Goal: Task Accomplishment & Management: Complete application form

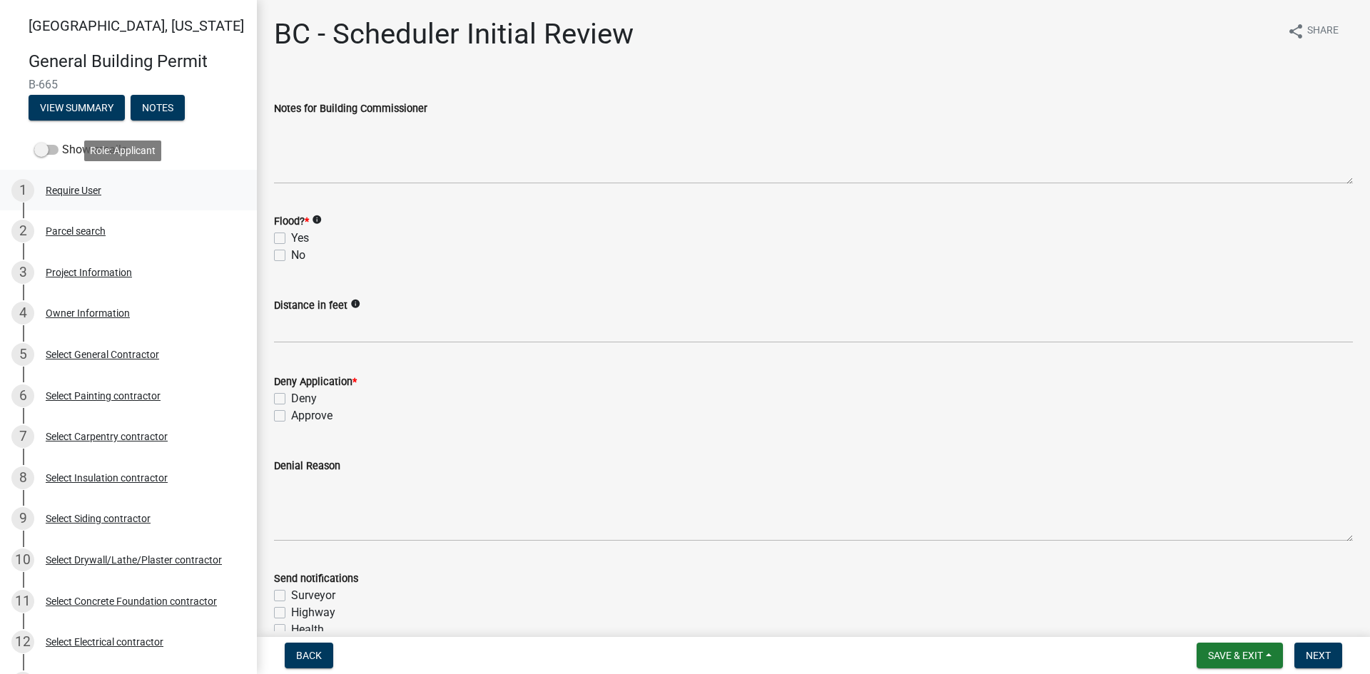
click at [79, 186] on div "Require User" at bounding box center [74, 191] width 56 height 10
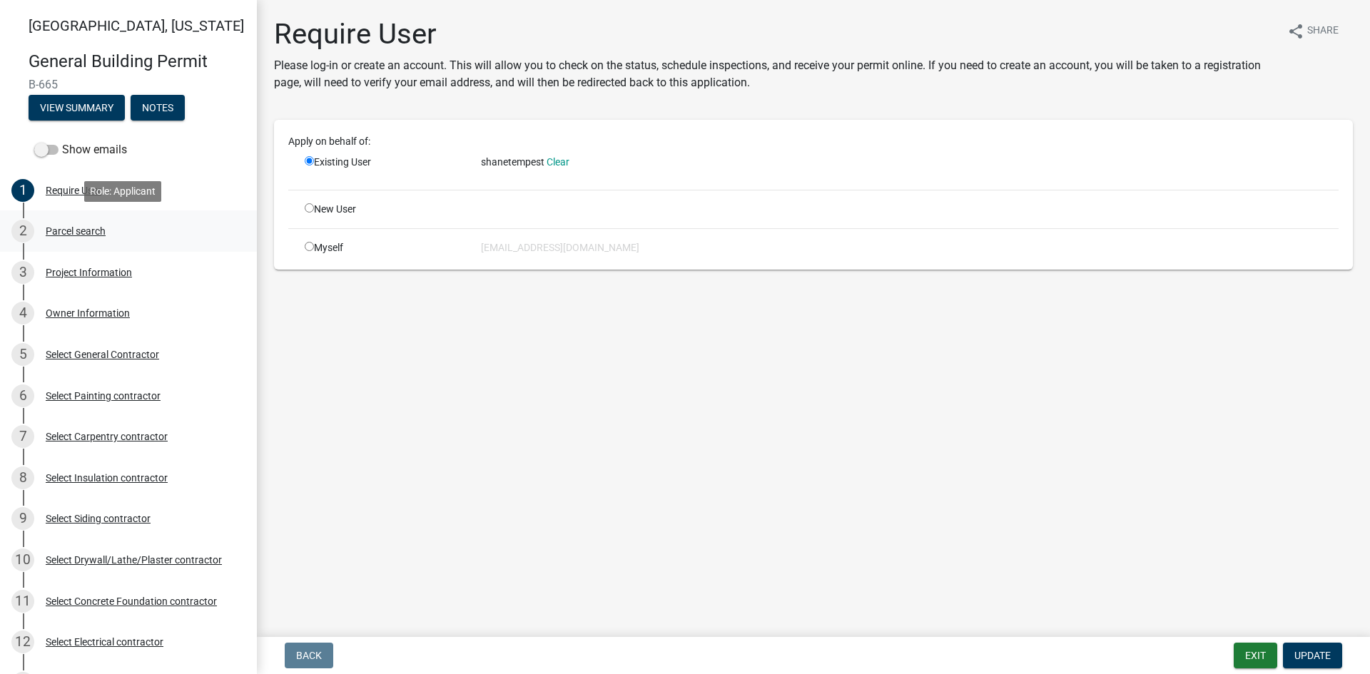
click at [68, 232] on div "Parcel search" at bounding box center [76, 231] width 60 height 10
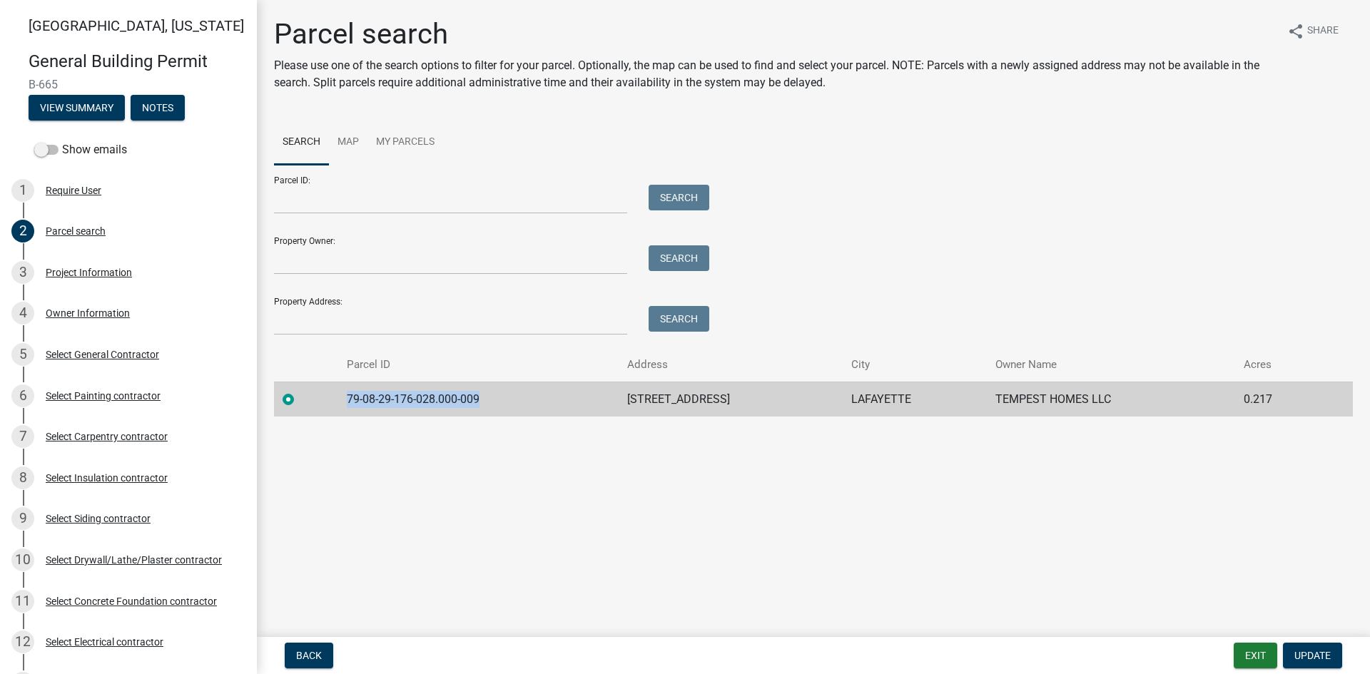
drag, startPoint x: 478, startPoint y: 397, endPoint x: 300, endPoint y: 405, distance: 177.8
click at [300, 405] on tr "79-08-29-176-028.000-009 [STREET_ADDRESS][GEOGRAPHIC_DATA] TEMPEST HOMES LLC 0.…" at bounding box center [813, 399] width 1079 height 35
copy td "79-08-29-176-028.000-009"
click at [103, 270] on div "Project Information" at bounding box center [89, 273] width 86 height 10
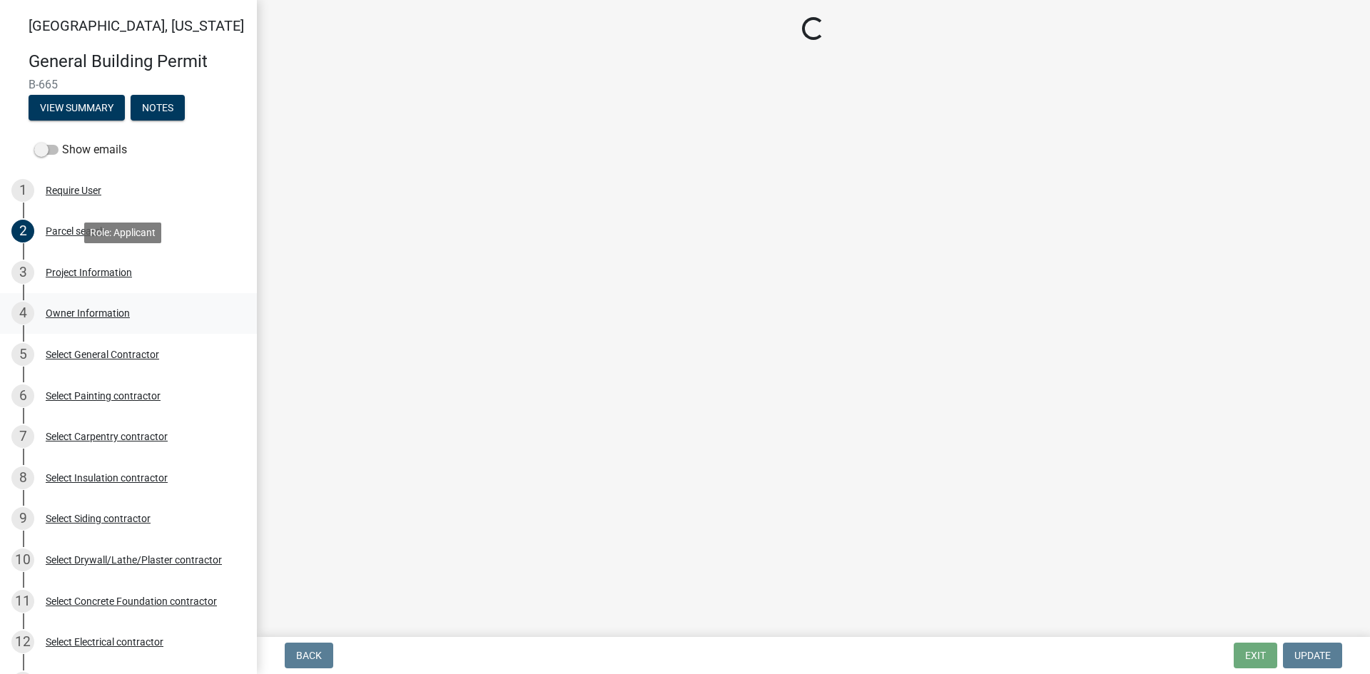
select select "39dd8e3a-6d5d-4294-aa82-b184892f1826"
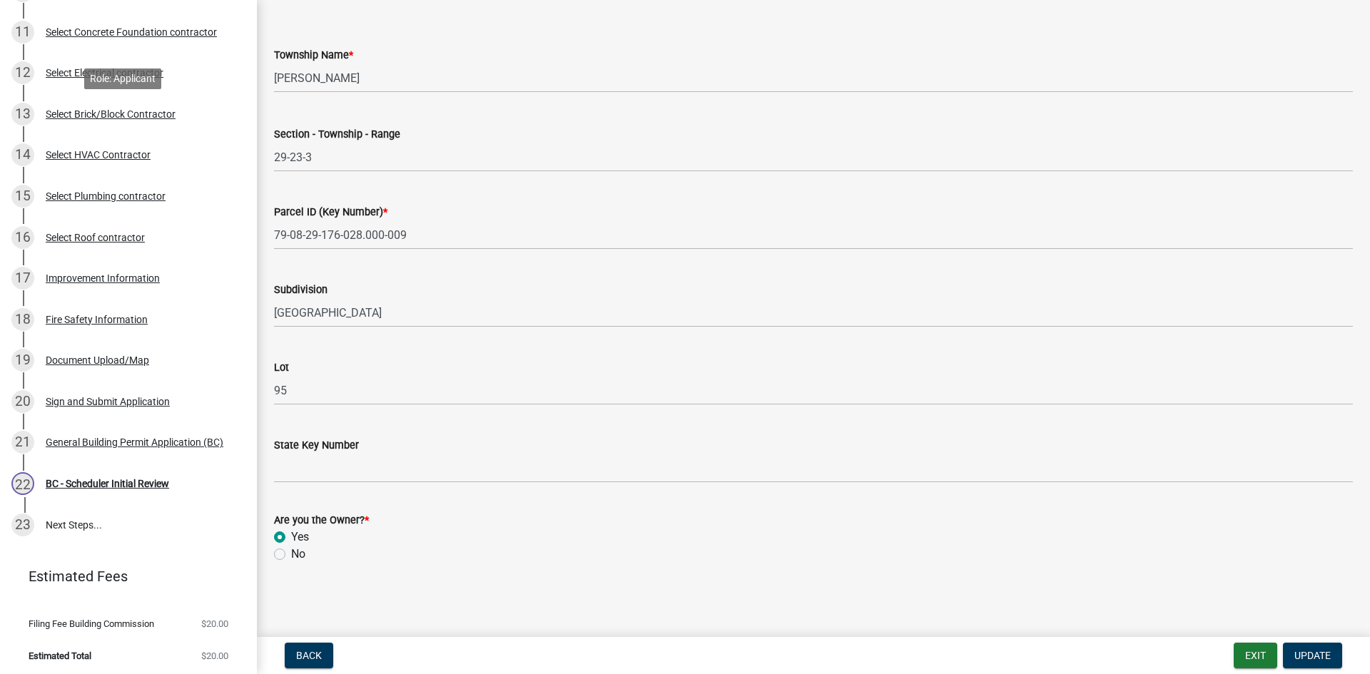
scroll to position [571, 0]
click at [131, 280] on div "Improvement Information" at bounding box center [103, 277] width 114 height 10
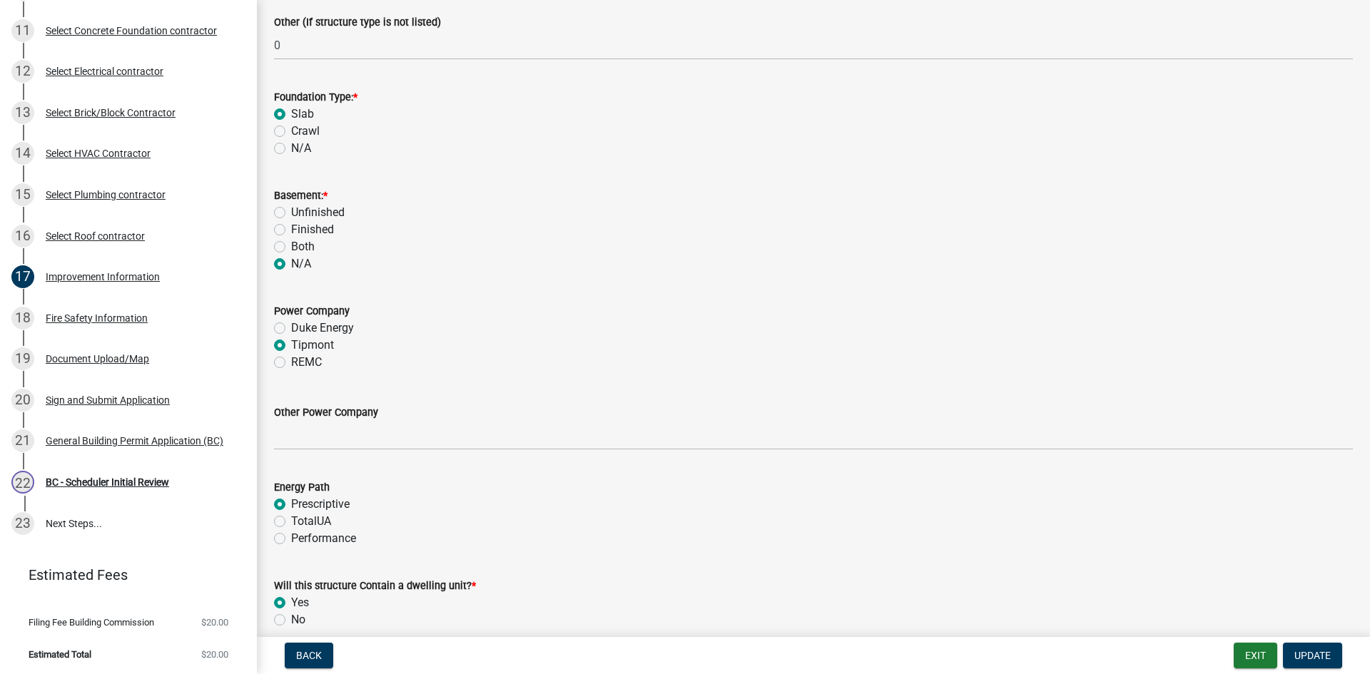
scroll to position [1356, 0]
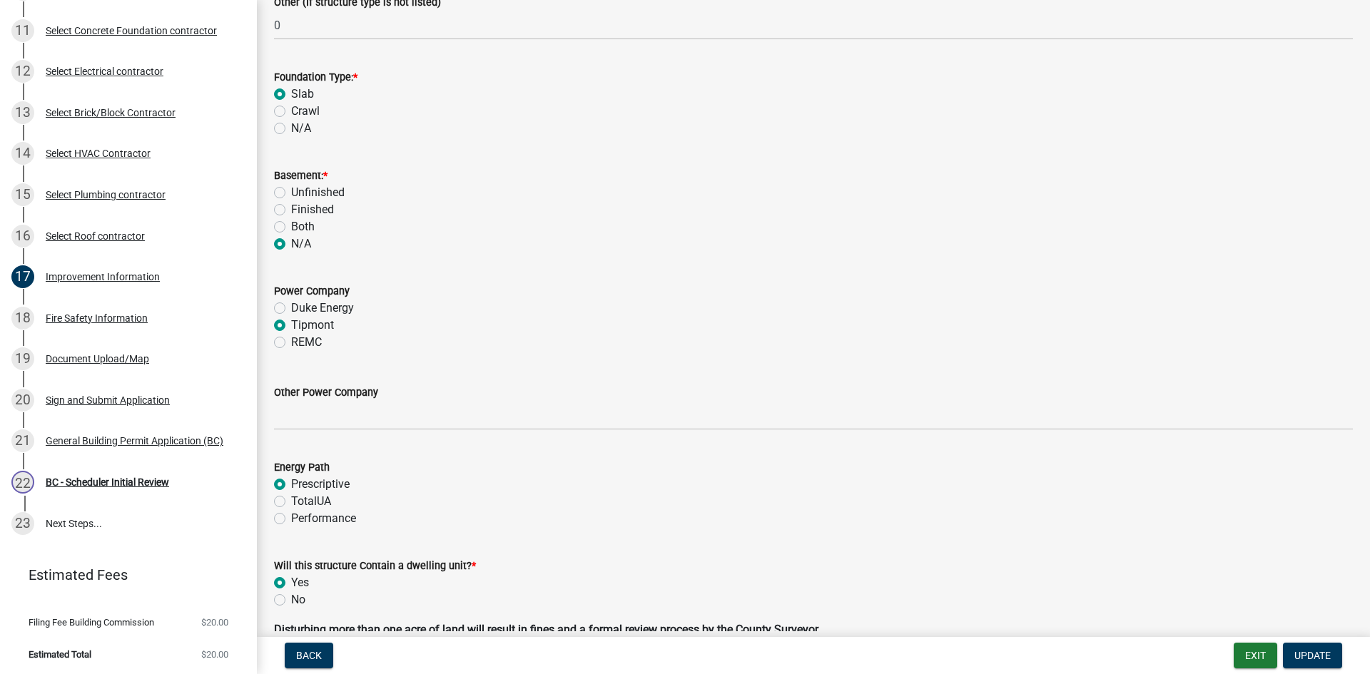
click at [291, 518] on label "Performance" at bounding box center [323, 518] width 65 height 17
click at [291, 518] on input "Performance" at bounding box center [295, 514] width 9 height 9
radio input "true"
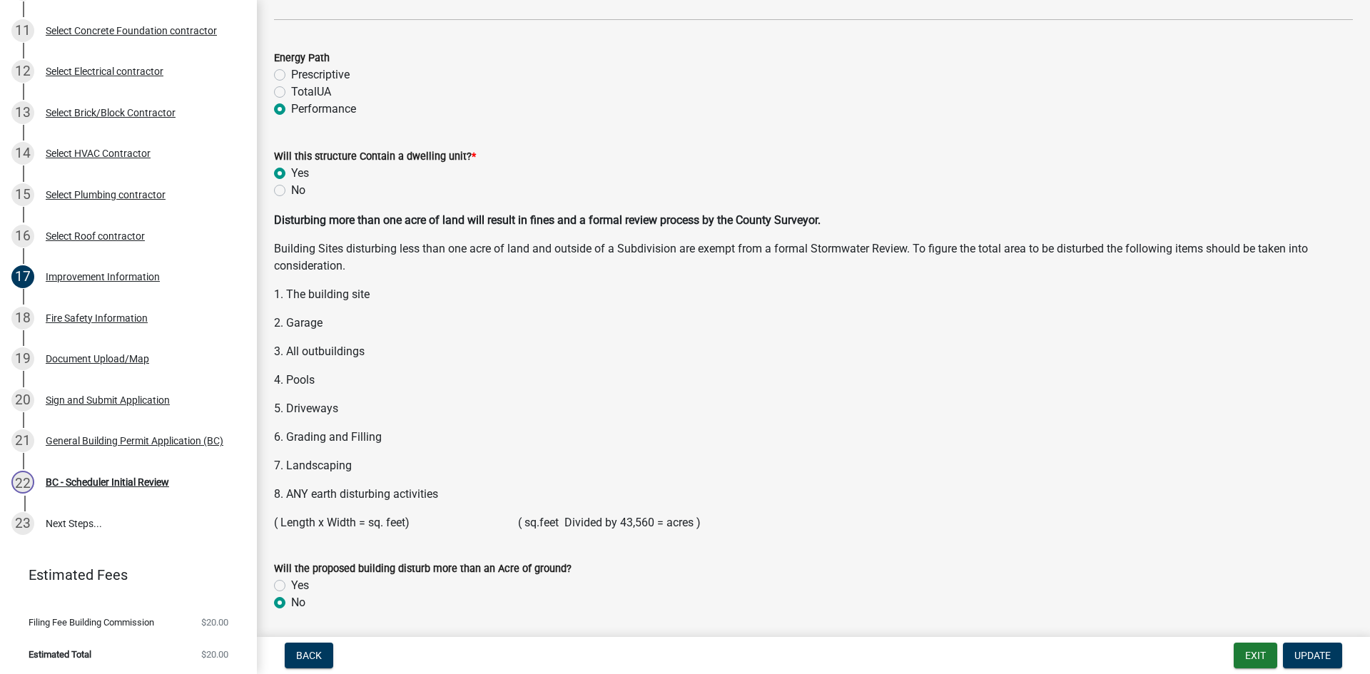
scroll to position [1814, 0]
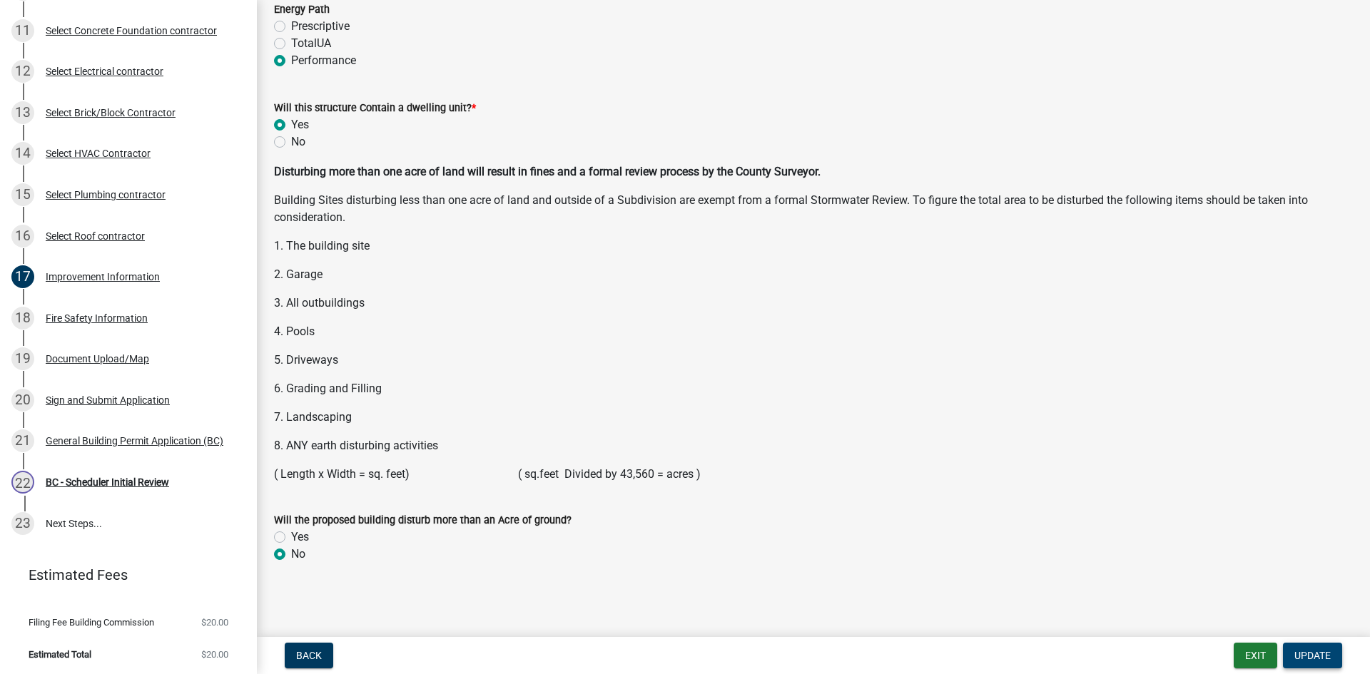
click at [1301, 657] on span "Update" at bounding box center [1312, 655] width 36 height 11
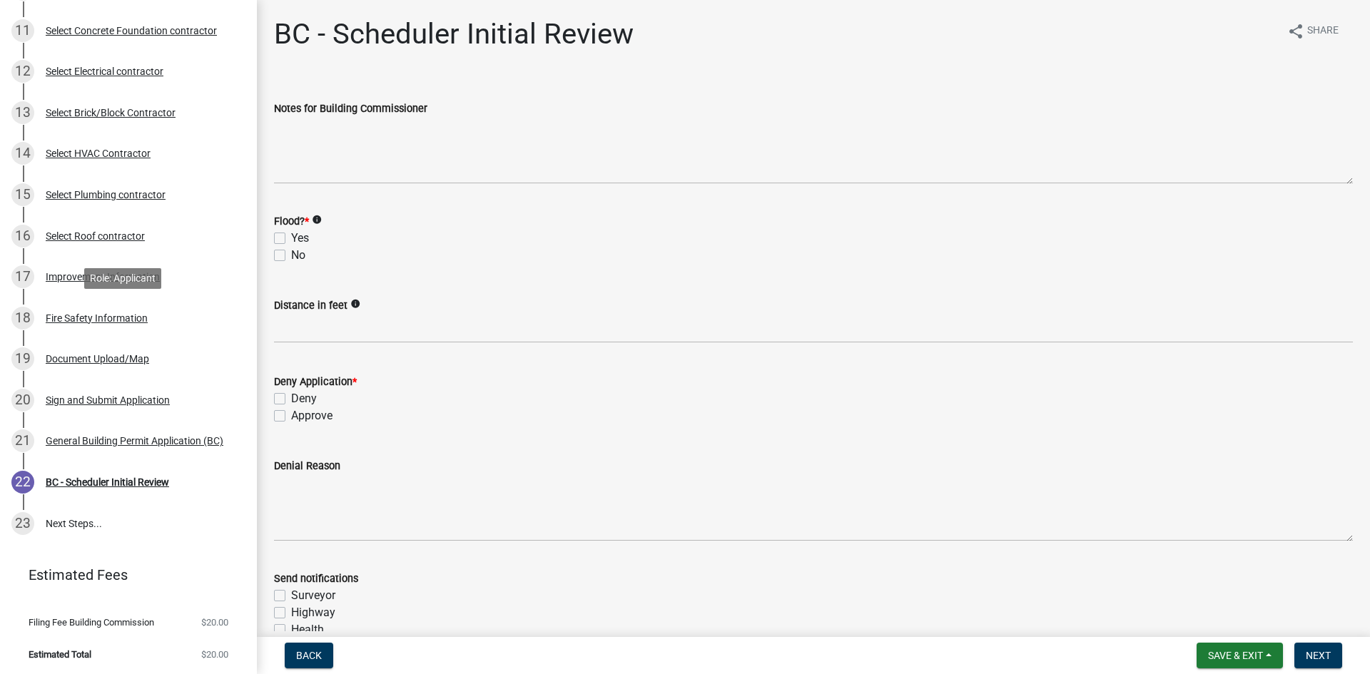
click at [114, 314] on div "Fire Safety Information" at bounding box center [97, 318] width 102 height 10
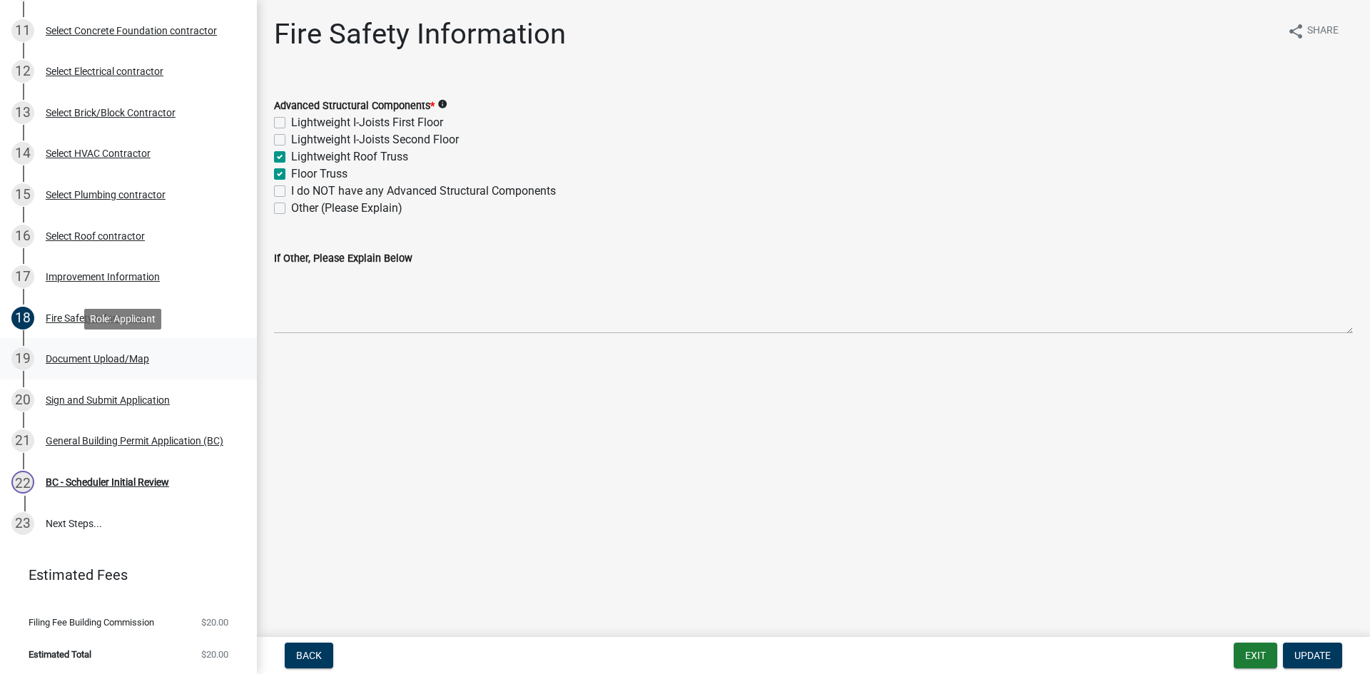
click at [63, 358] on div "Document Upload/Map" at bounding box center [97, 359] width 103 height 10
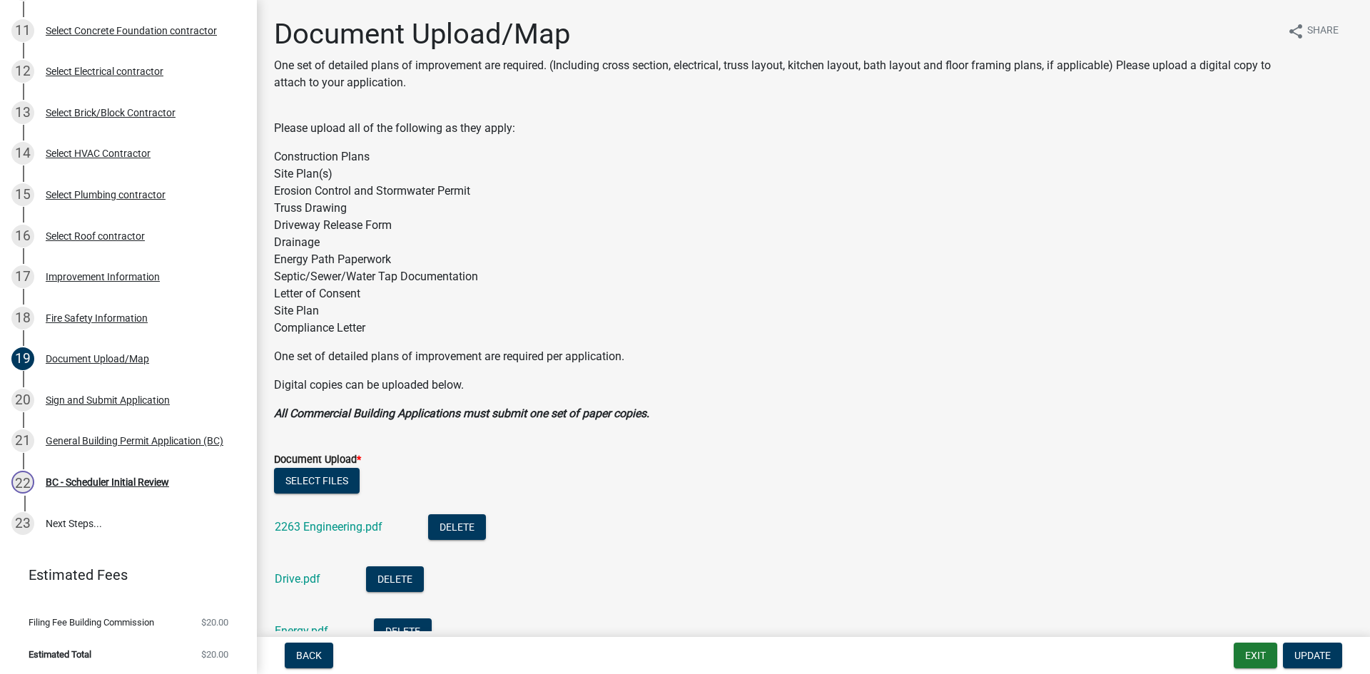
scroll to position [428, 0]
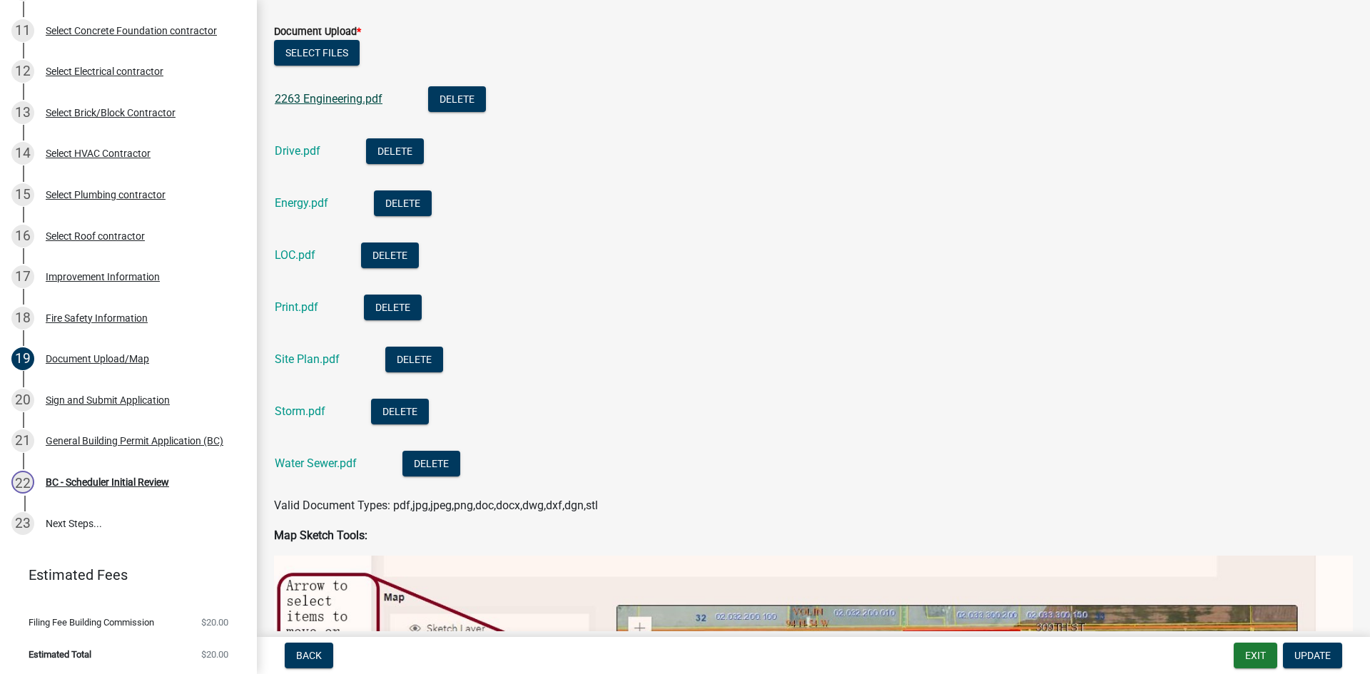
click at [345, 96] on link "2263 Engineering.pdf" at bounding box center [329, 99] width 108 height 14
click at [315, 151] on link "Drive.pdf" at bounding box center [298, 151] width 46 height 14
click at [300, 195] on div "Energy.pdf" at bounding box center [313, 204] width 76 height 29
click at [301, 200] on link "Energy.pdf" at bounding box center [302, 203] width 54 height 14
click at [303, 355] on link "Site Plan.pdf" at bounding box center [307, 359] width 65 height 14
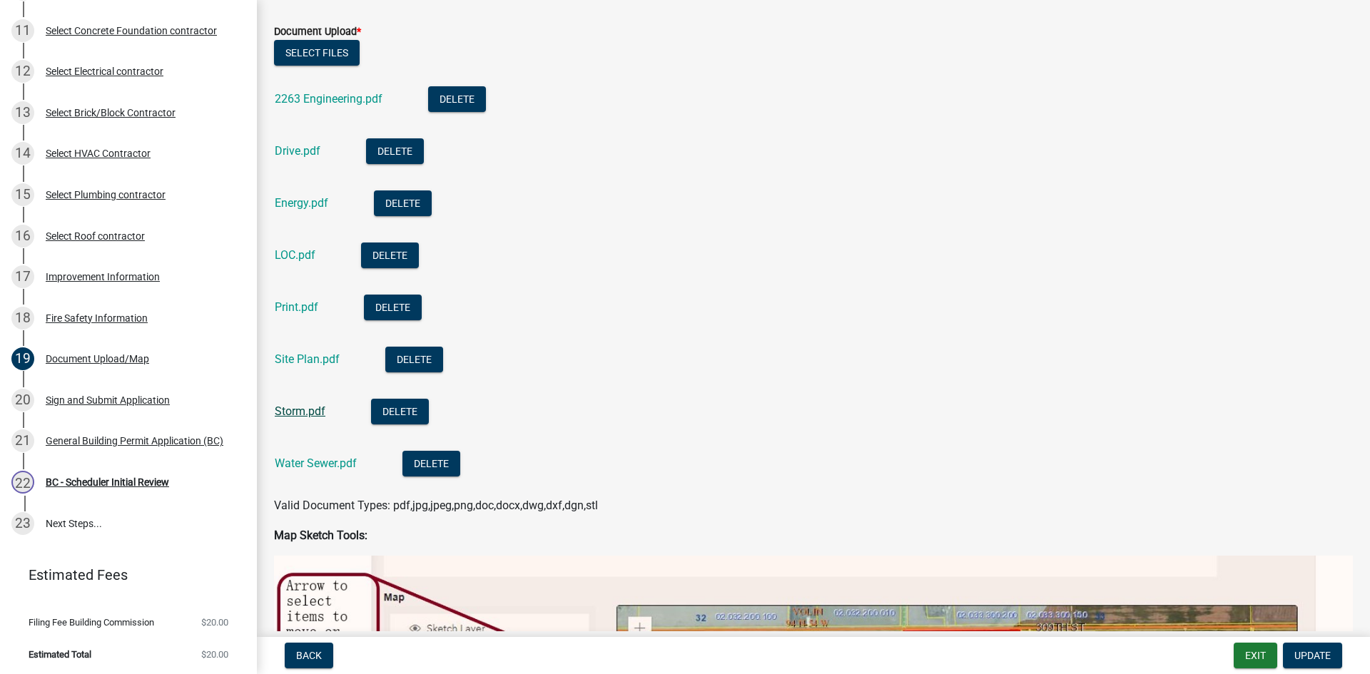
click at [278, 413] on link "Storm.pdf" at bounding box center [300, 412] width 51 height 14
click at [312, 465] on link "Water Sewer.pdf" at bounding box center [316, 464] width 82 height 14
click at [303, 313] on link "Print.pdf" at bounding box center [297, 307] width 44 height 14
click at [124, 268] on div "17 Improvement Information" at bounding box center [122, 276] width 223 height 23
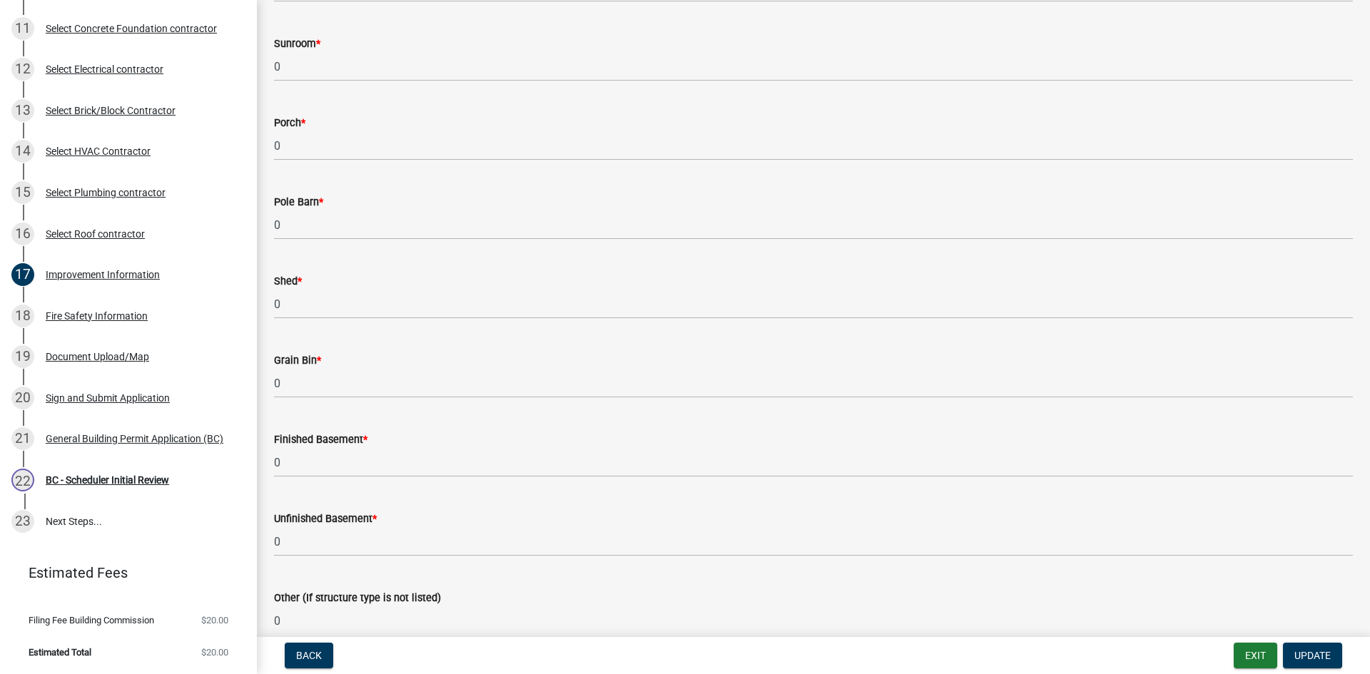
scroll to position [999, 0]
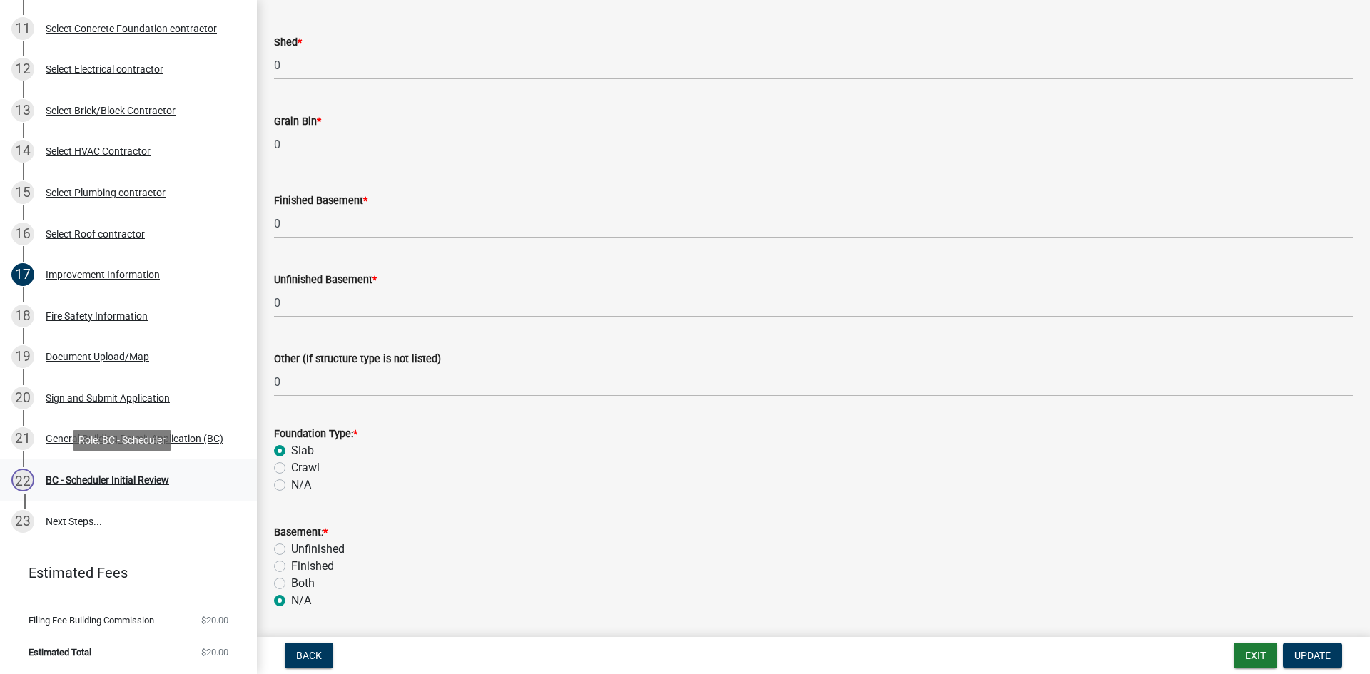
click at [116, 472] on div "[DATE] - Scheduler Initial Review" at bounding box center [122, 480] width 223 height 23
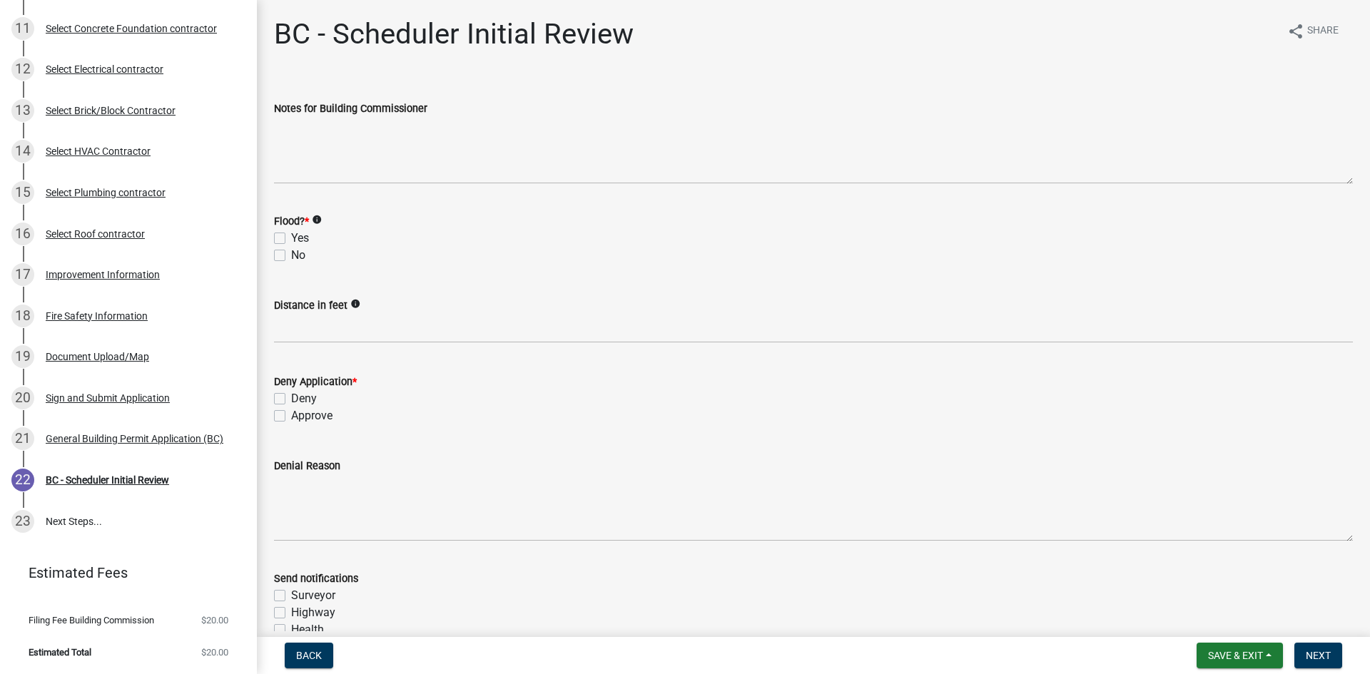
click at [291, 255] on label "No" at bounding box center [298, 255] width 14 height 17
click at [291, 255] on input "No" at bounding box center [295, 251] width 9 height 9
checkbox input "true"
checkbox input "false"
checkbox input "true"
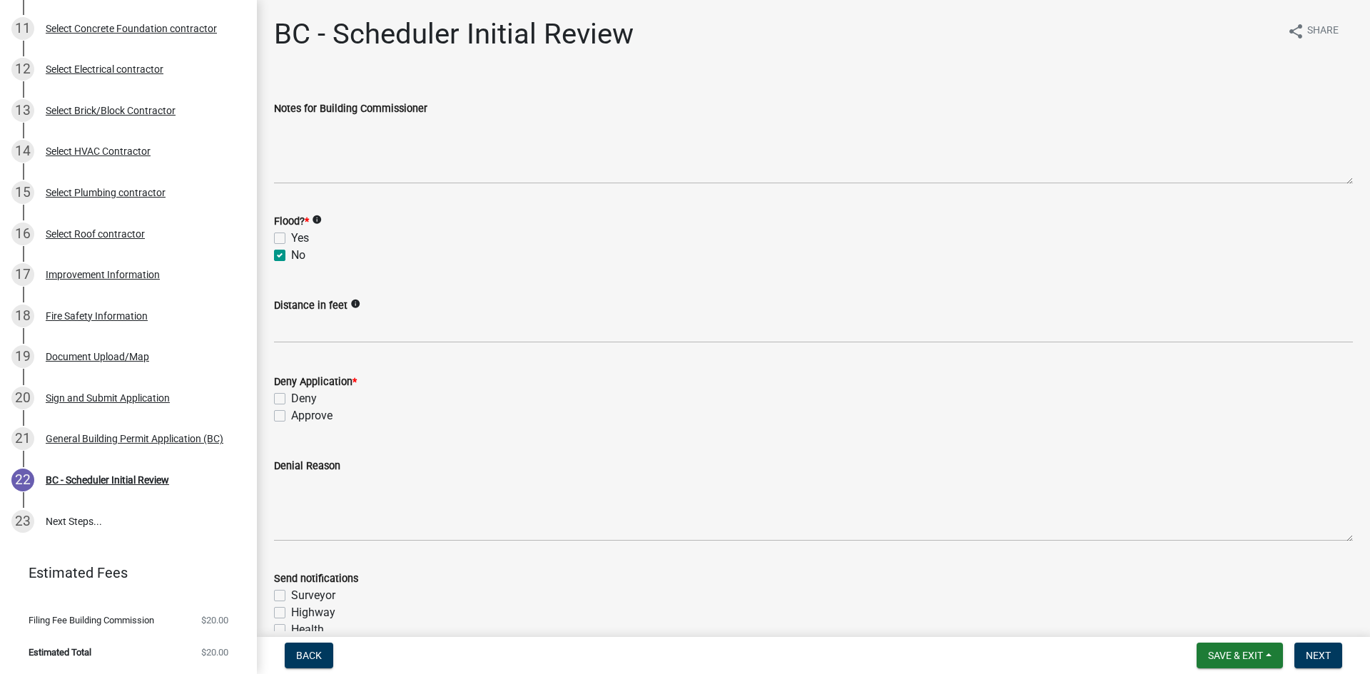
click at [291, 412] on label "Approve" at bounding box center [311, 415] width 41 height 17
click at [291, 412] on input "Approve" at bounding box center [295, 411] width 9 height 9
checkbox input "true"
checkbox input "false"
checkbox input "true"
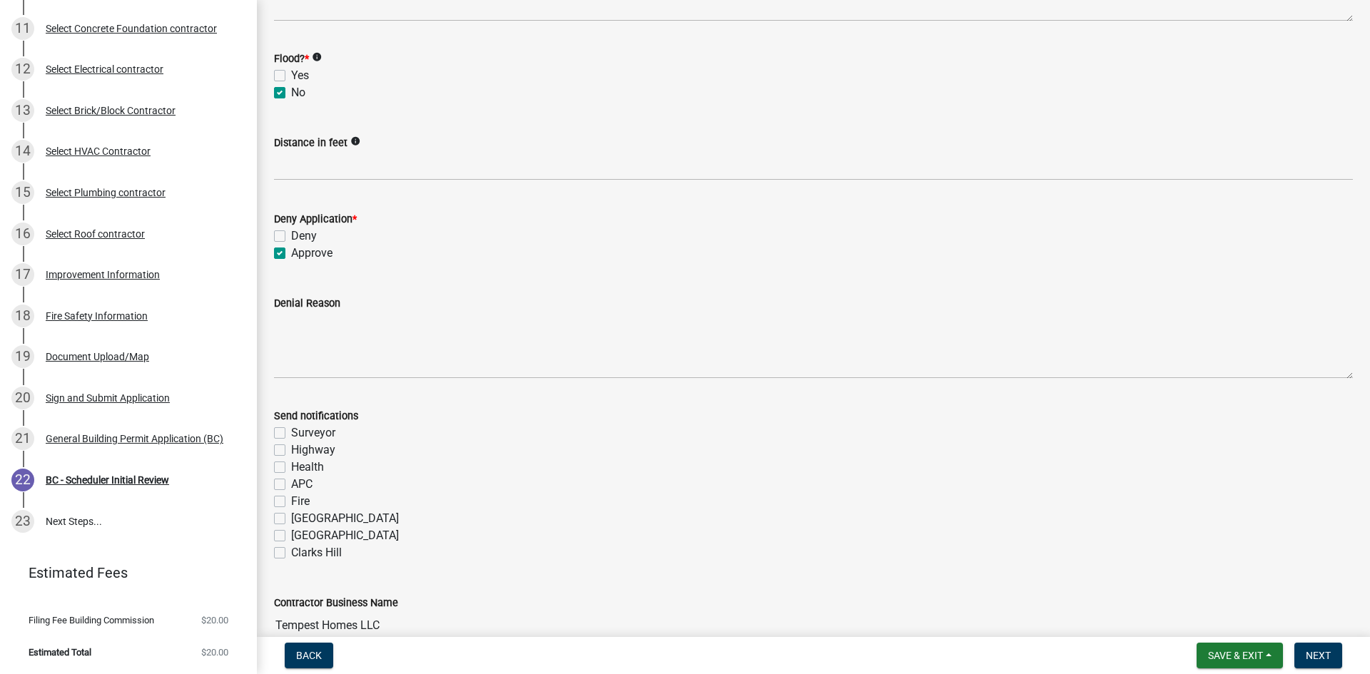
scroll to position [214, 0]
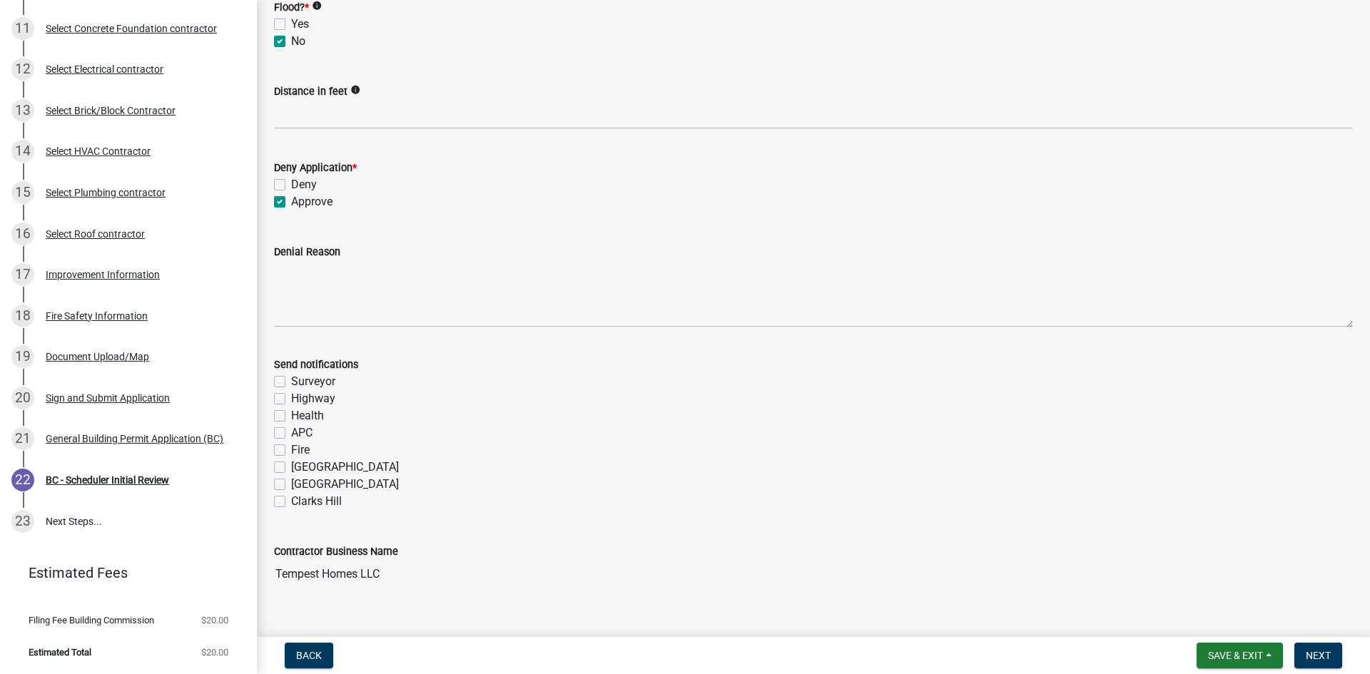
click at [291, 452] on label "Fire" at bounding box center [300, 450] width 19 height 17
click at [291, 451] on input "Fire" at bounding box center [295, 446] width 9 height 9
checkbox input "true"
checkbox input "false"
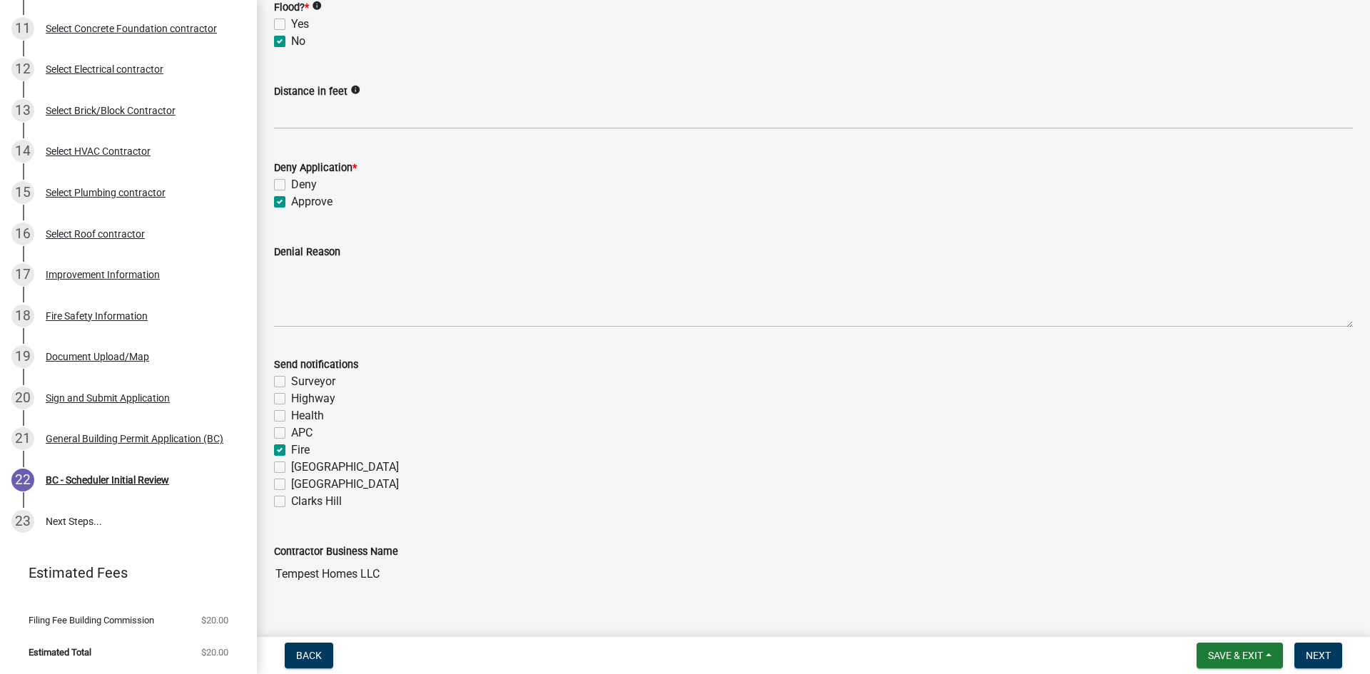
checkbox input "false"
checkbox input "true"
checkbox input "false"
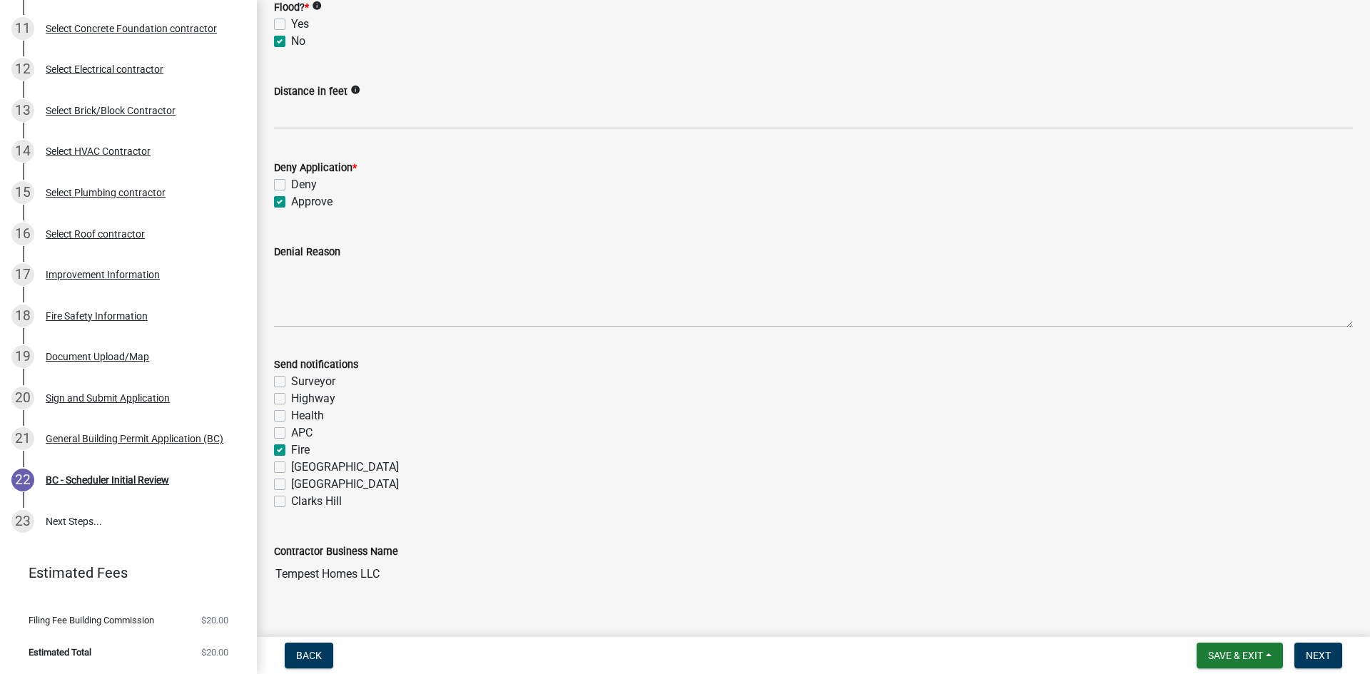
checkbox input "false"
click at [1326, 655] on span "Next" at bounding box center [1318, 655] width 25 height 11
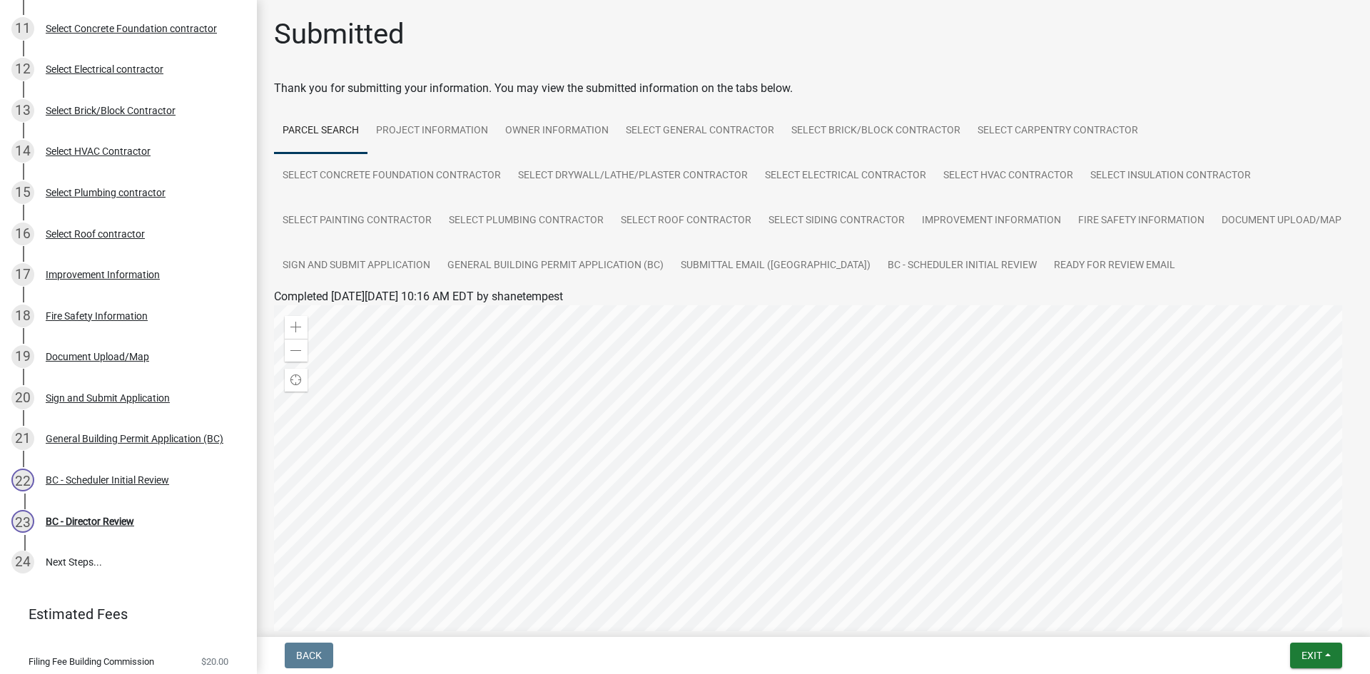
scroll to position [614, 0]
